Goal: Check status

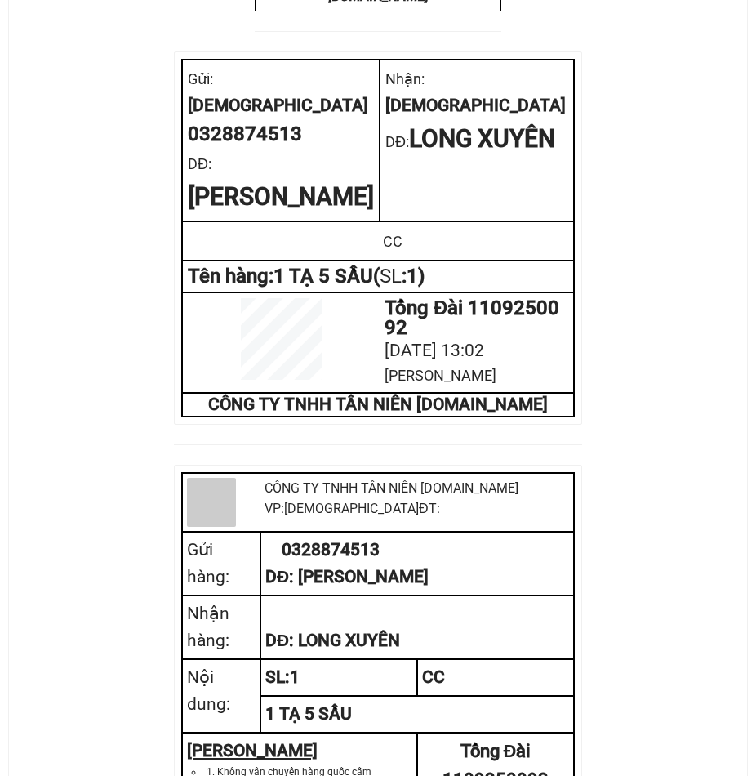
scroll to position [653, 0]
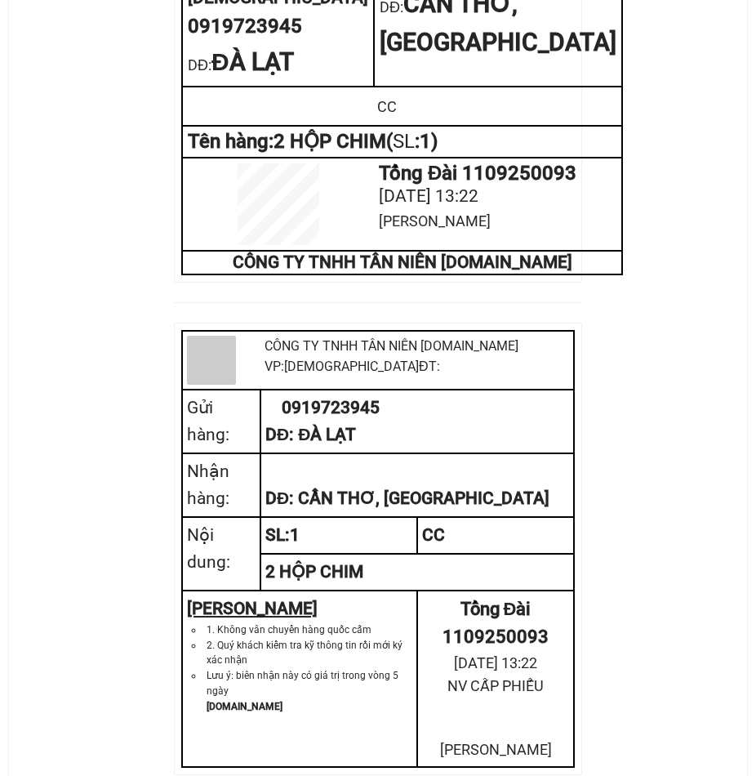
scroll to position [653, 0]
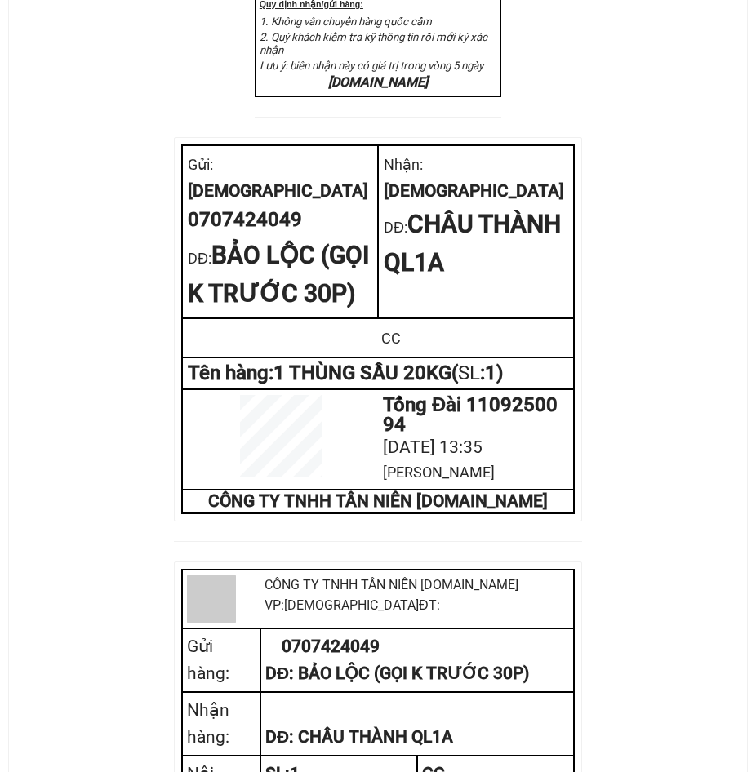
scroll to position [571, 0]
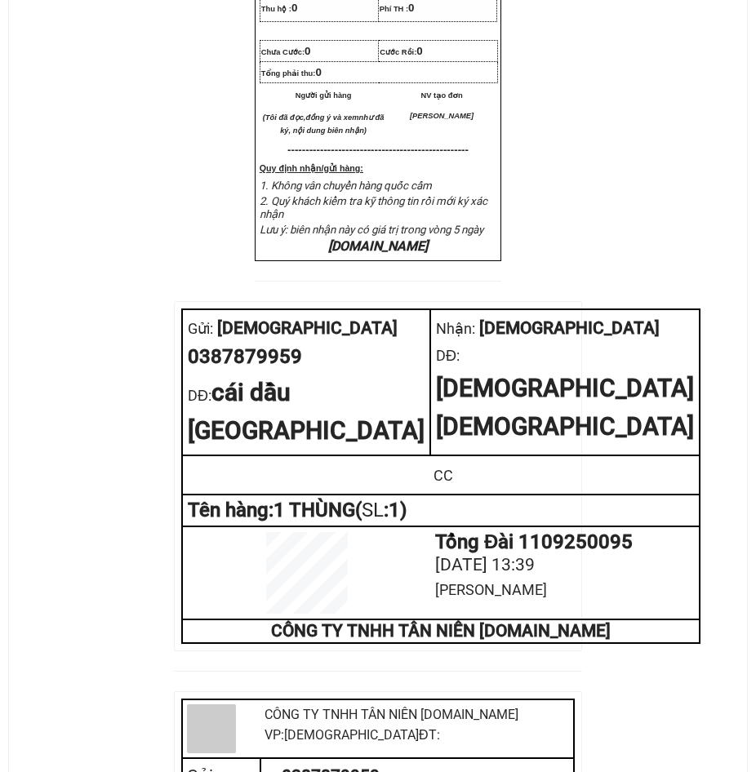
scroll to position [653, 0]
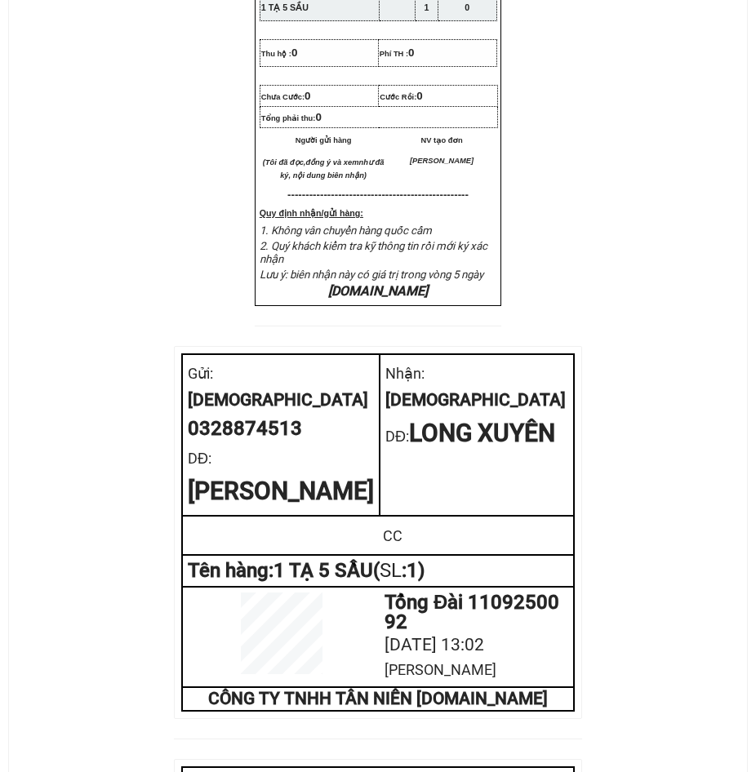
scroll to position [816, 0]
